Goal: Task Accomplishment & Management: Use online tool/utility

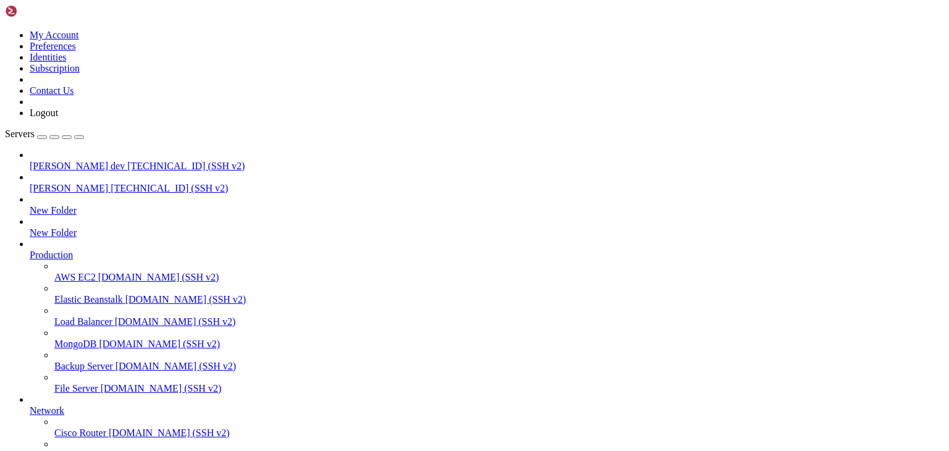
scroll to position [200, 0]
click at [90, 161] on span "[PERSON_NAME] dev" at bounding box center [77, 166] width 95 height 11
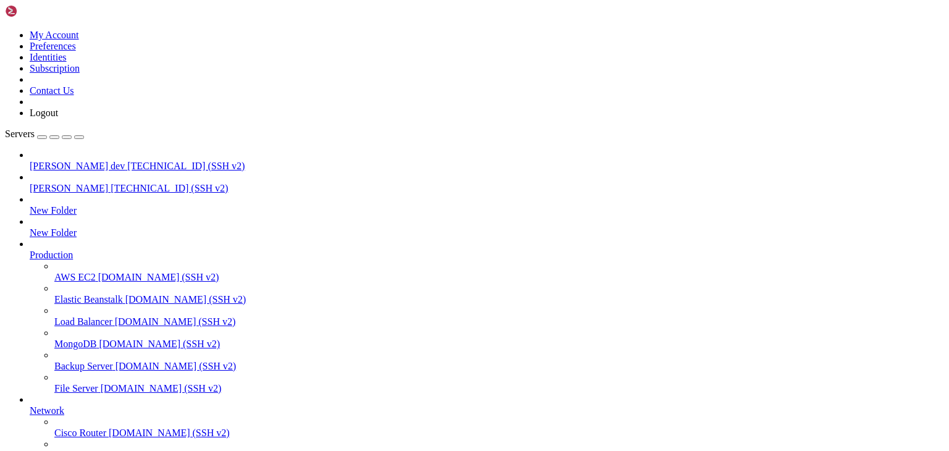
drag, startPoint x: 221, startPoint y: 943, endPoint x: 170, endPoint y: 994, distance: 71.2
drag, startPoint x: 416, startPoint y: 978, endPoint x: 373, endPoint y: 991, distance: 44.6
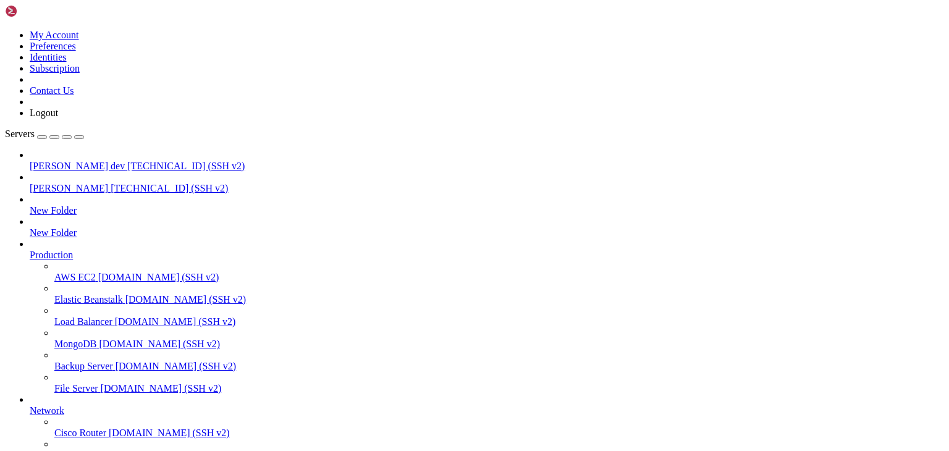
drag, startPoint x: 221, startPoint y: 1233, endPoint x: 565, endPoint y: 1169, distance: 349.9
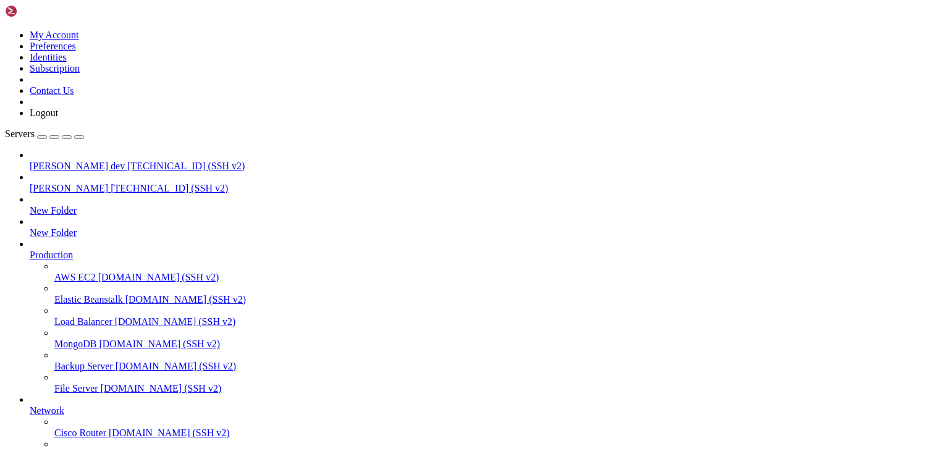
drag, startPoint x: 315, startPoint y: 1224, endPoint x: 630, endPoint y: 1201, distance: 315.9
drag, startPoint x: 295, startPoint y: 993, endPoint x: 225, endPoint y: 973, distance: 72.7
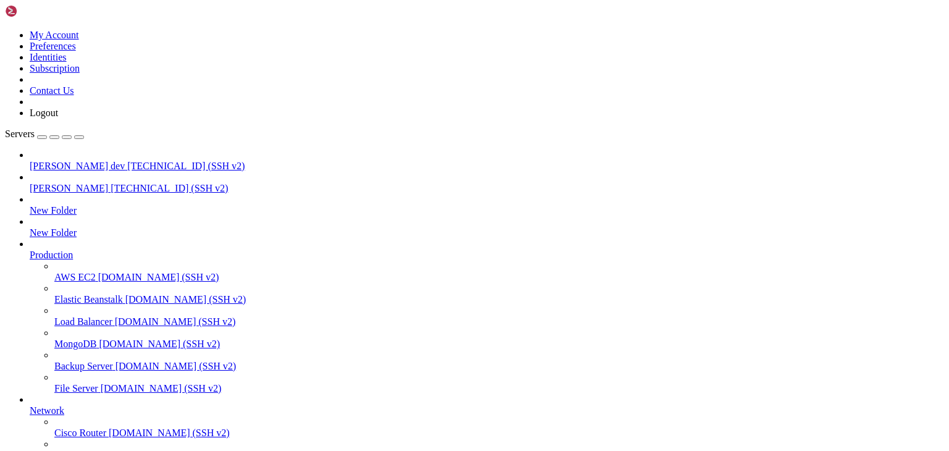
scroll to position [556, 0]
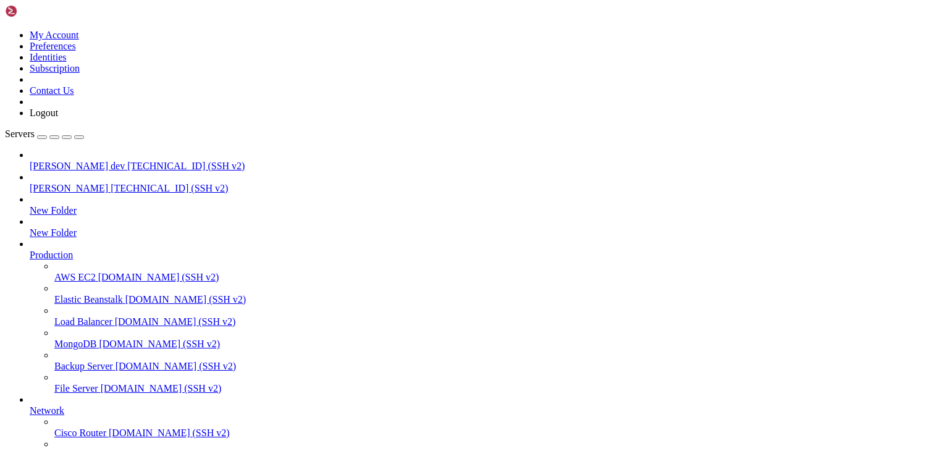
scroll to position [1008, 0]
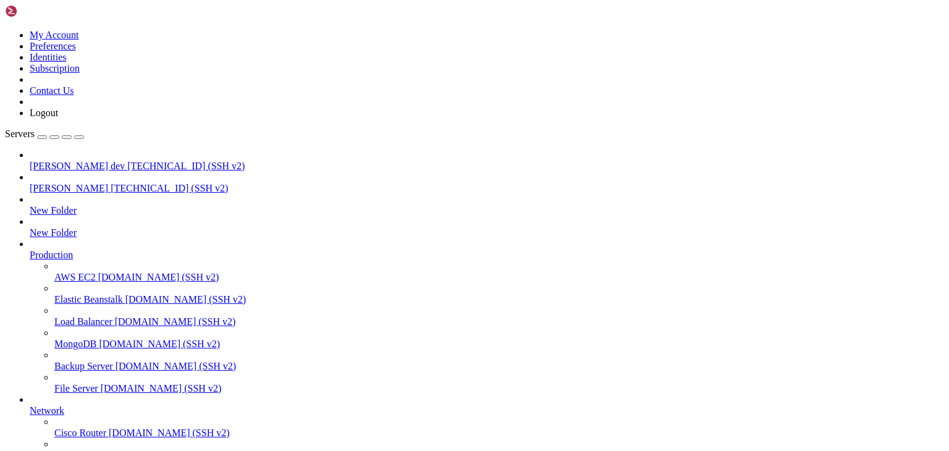
type input "/public_html/public/assets/companies/receivable_accounts/nomipay/443639/reserve…"
